Goal: Obtain resource: Obtain resource

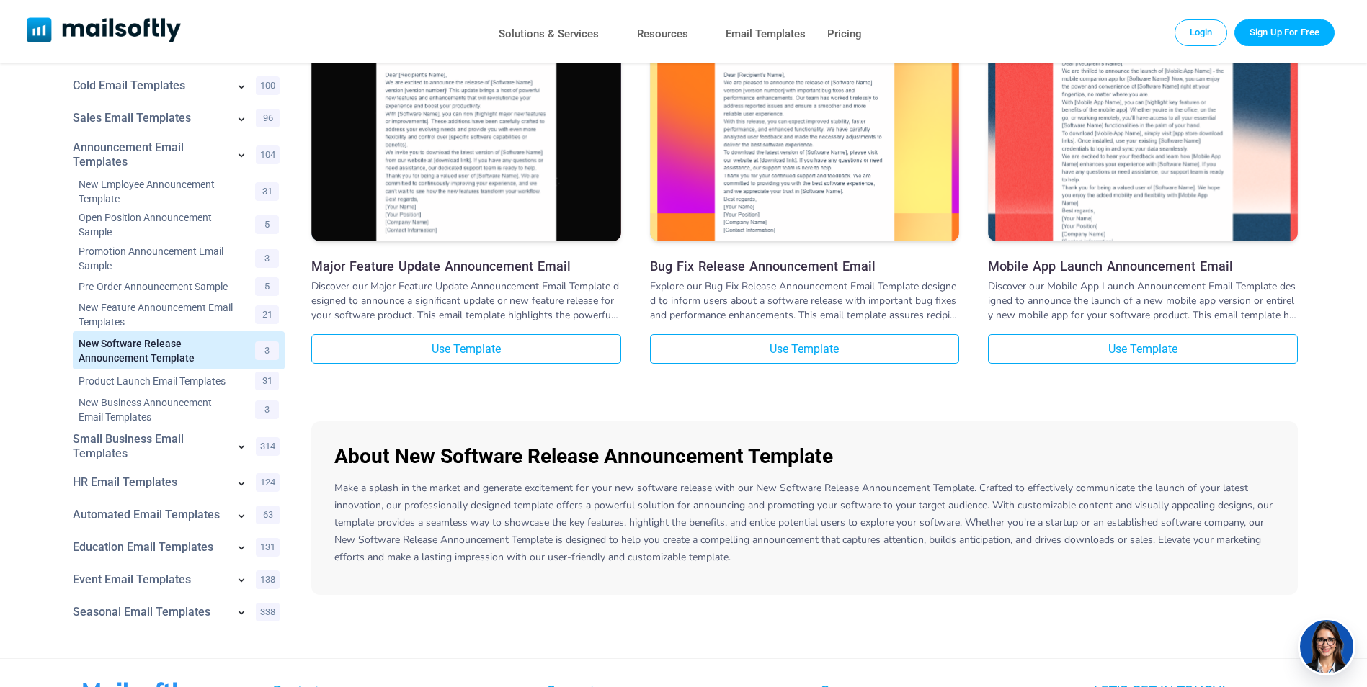
scroll to position [81, 0]
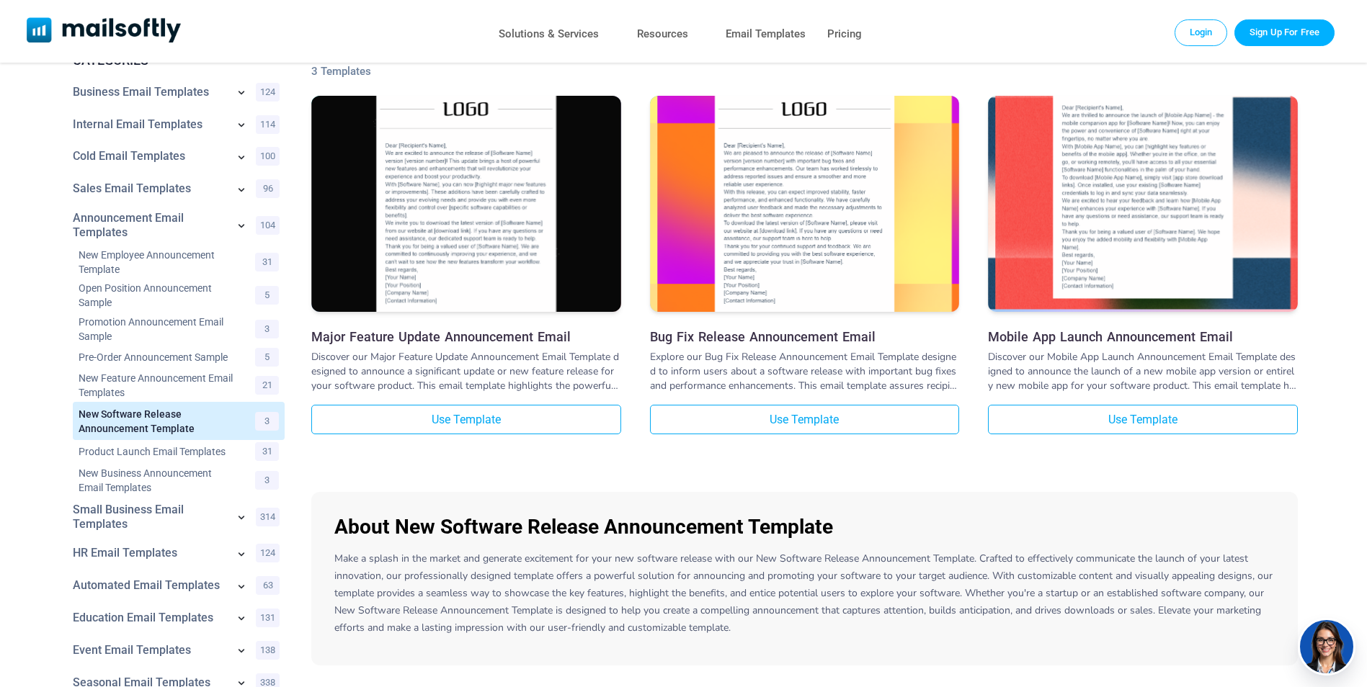
click at [1112, 289] on img at bounding box center [1143, 177] width 310 height 263
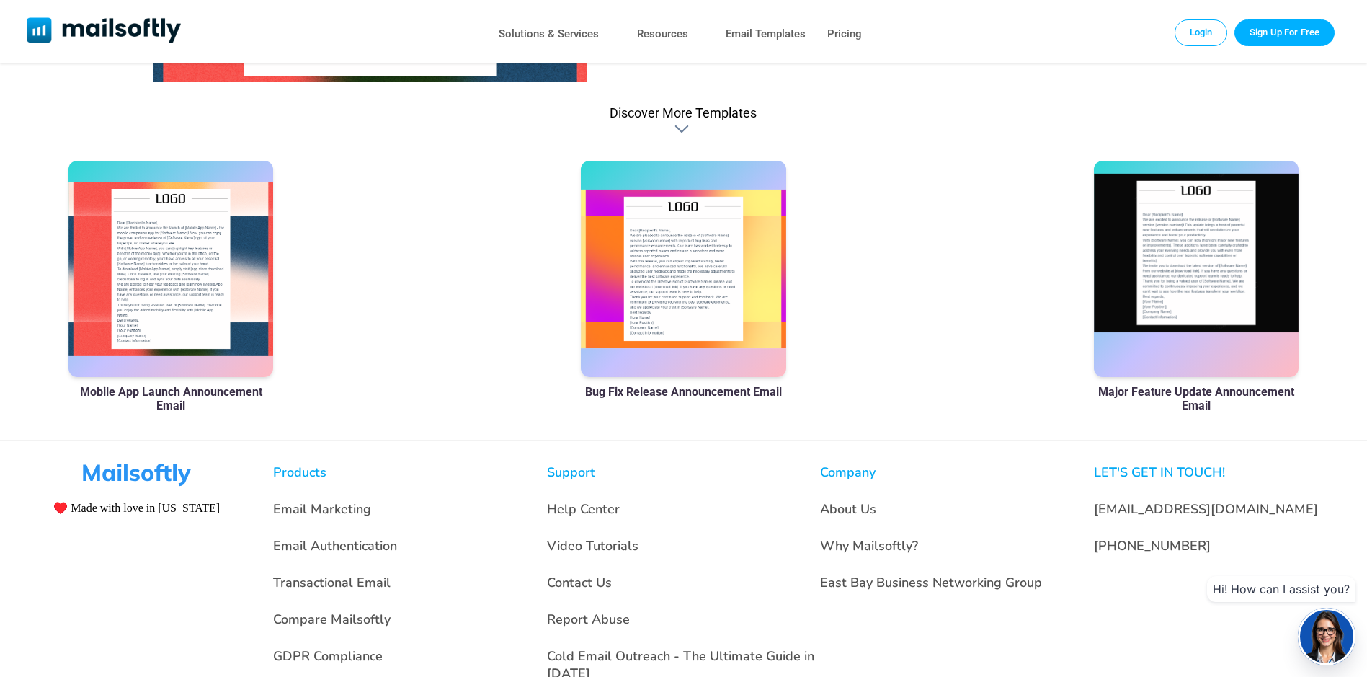
scroll to position [432, 0]
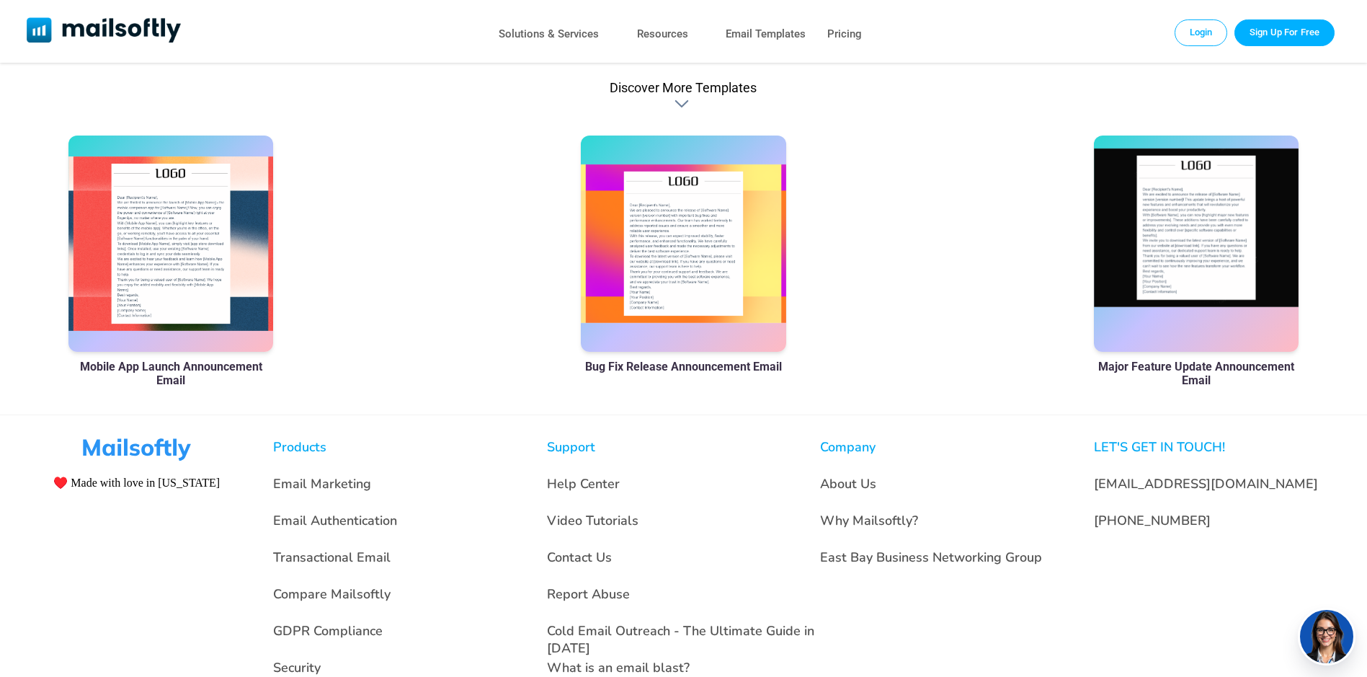
click at [1197, 249] on div at bounding box center [1196, 243] width 205 height 216
